Goal: Find specific page/section: Find specific page/section

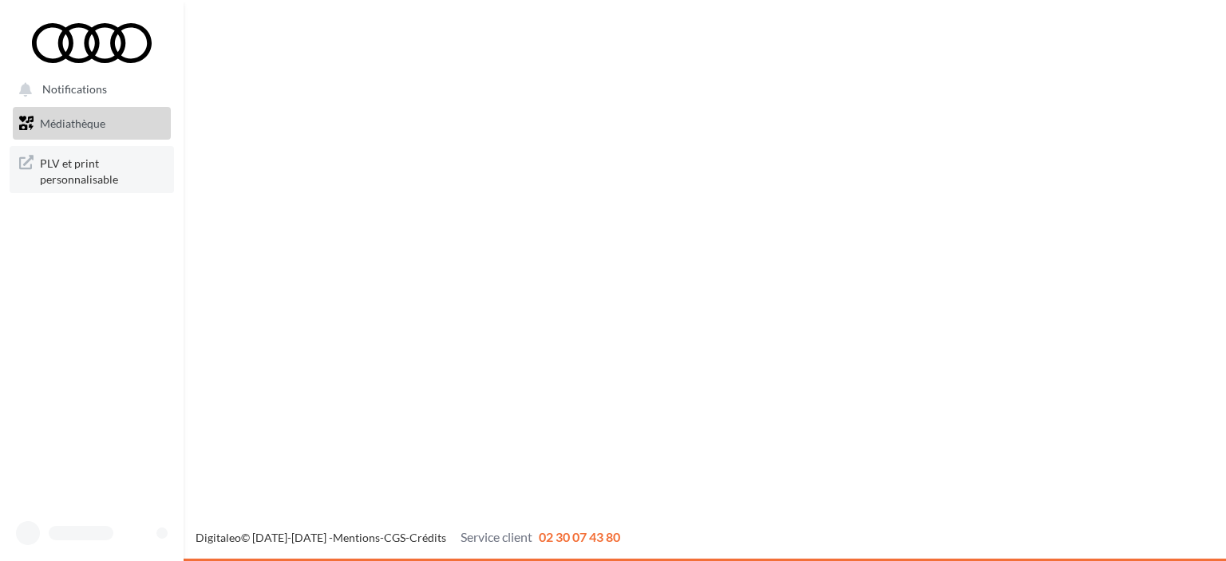
click at [74, 165] on span "PLV et print personnalisable" at bounding box center [102, 169] width 125 height 34
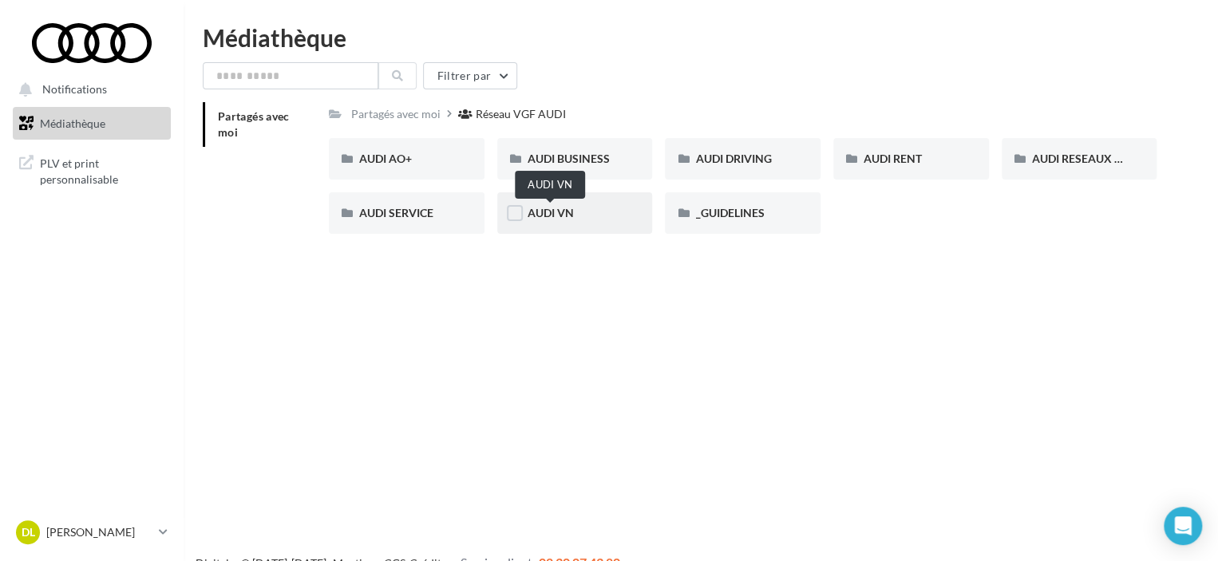
click at [549, 216] on span "AUDI VN" at bounding box center [551, 213] width 46 height 14
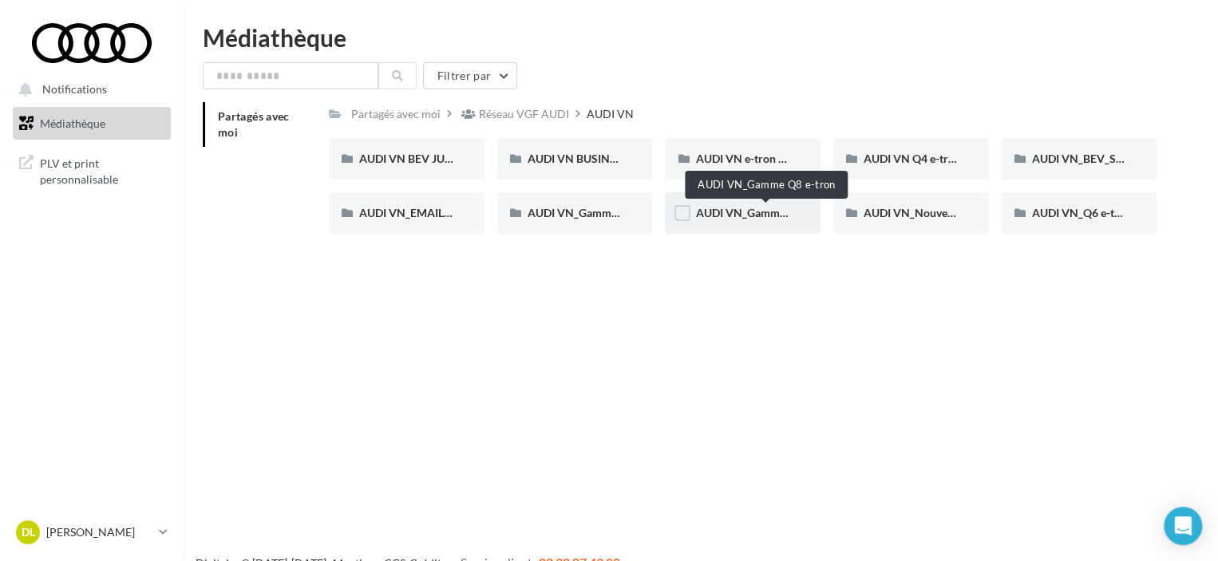
click at [760, 216] on span "AUDI VN_Gamme Q8 e-tron" at bounding box center [765, 213] width 141 height 14
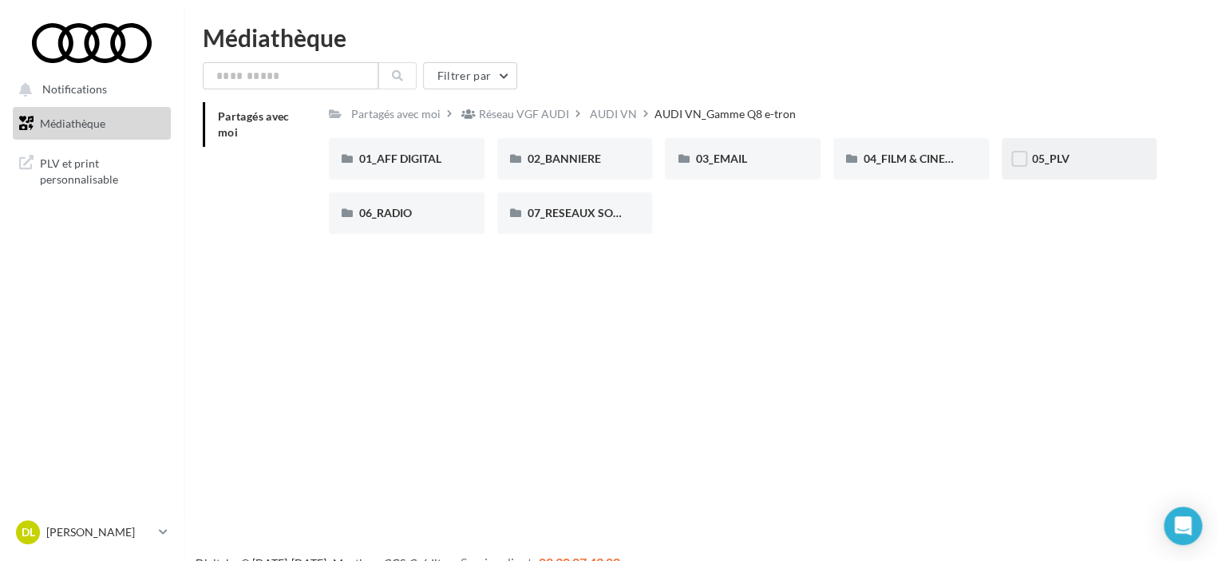
click at [1075, 168] on div "05_PLV" at bounding box center [1080, 159] width 156 height 42
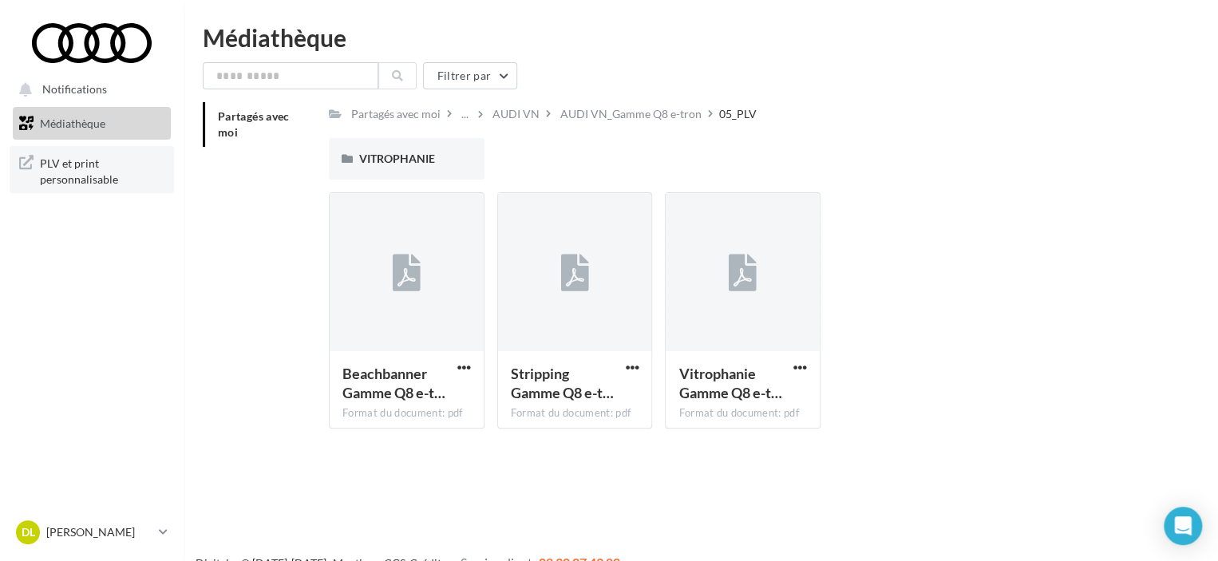
click at [81, 170] on span "PLV et print personnalisable" at bounding box center [102, 169] width 125 height 34
